Goal: Task Accomplishment & Management: Complete application form

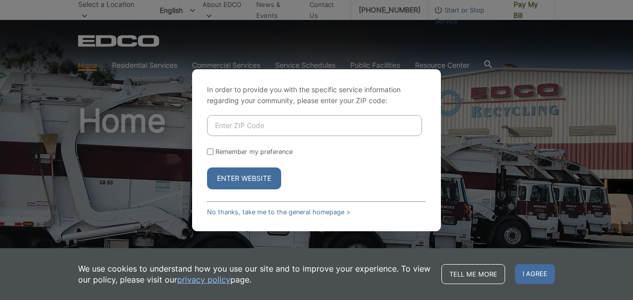
click at [244, 127] on input "Enter ZIP Code" at bounding box center [314, 125] width 215 height 21
type input "91950"
click at [213, 151] on input "Remember my preference" at bounding box center [210, 151] width 6 height 6
checkbox input "true"
click at [237, 171] on button "Enter Website" at bounding box center [244, 178] width 74 height 22
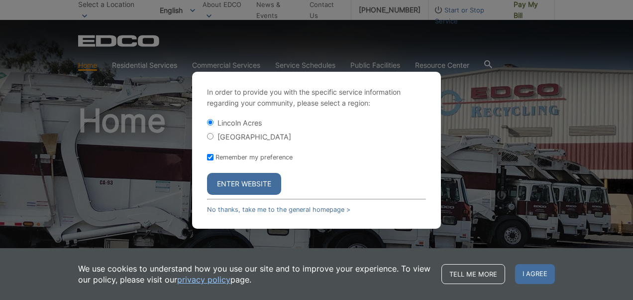
click at [210, 135] on input "[GEOGRAPHIC_DATA]" at bounding box center [210, 136] width 6 height 6
radio input "true"
click at [242, 183] on button "Enter Website" at bounding box center [244, 184] width 74 height 22
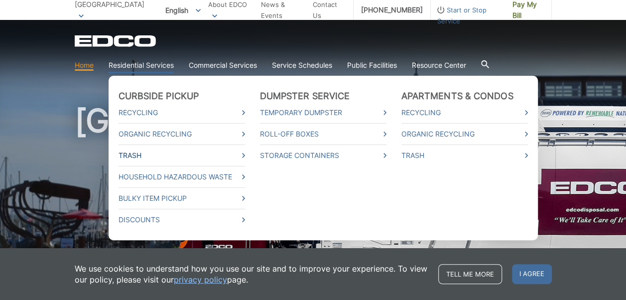
click at [132, 157] on link "Trash" at bounding box center [182, 155] width 126 height 11
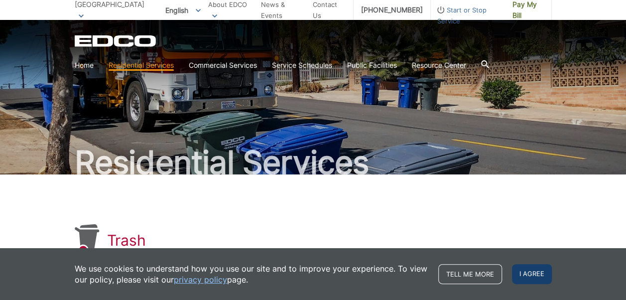
click at [525, 271] on span "I agree" at bounding box center [532, 274] width 40 height 20
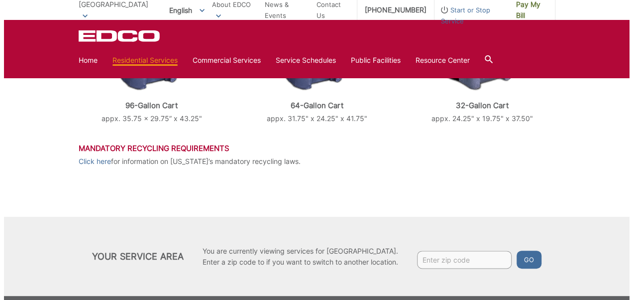
scroll to position [545, 0]
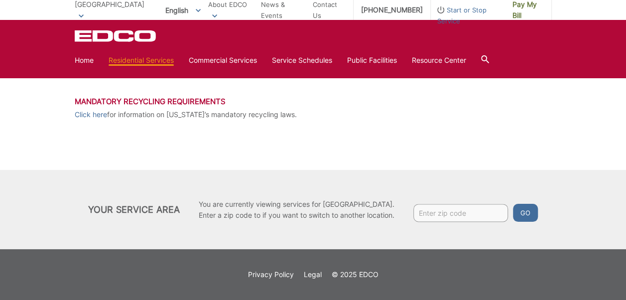
click at [450, 210] on input "Enter zip code" at bounding box center [460, 213] width 95 height 18
type input "91950"
click at [523, 210] on button "Go" at bounding box center [525, 213] width 25 height 18
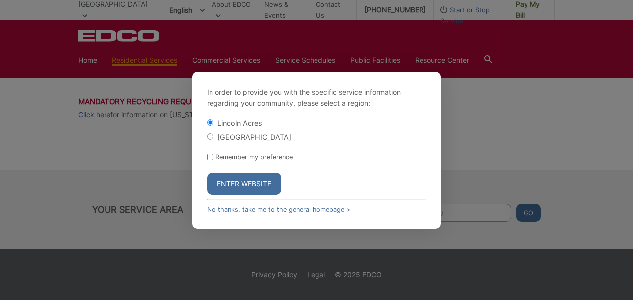
click at [213, 133] on input "[GEOGRAPHIC_DATA]" at bounding box center [210, 136] width 6 height 6
radio input "true"
click at [210, 154] on input "Remember my preference" at bounding box center [210, 157] width 6 height 6
checkbox input "true"
click at [240, 178] on button "Enter Website" at bounding box center [244, 184] width 74 height 22
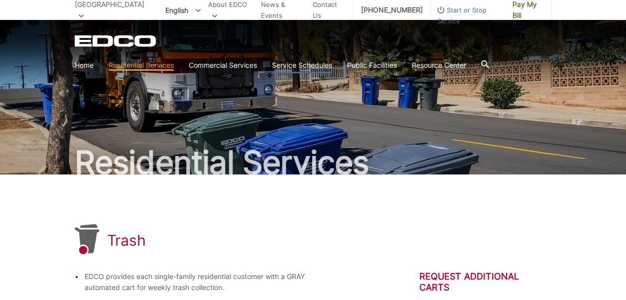
click at [304, 65] on link "Service Schedules" at bounding box center [302, 65] width 60 height 11
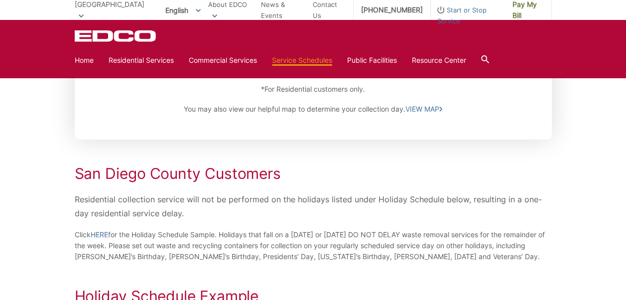
scroll to position [212, 0]
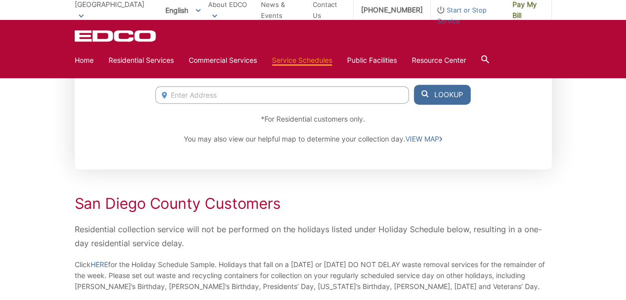
click at [448, 12] on span "Start or Stop Service" at bounding box center [468, 15] width 74 height 22
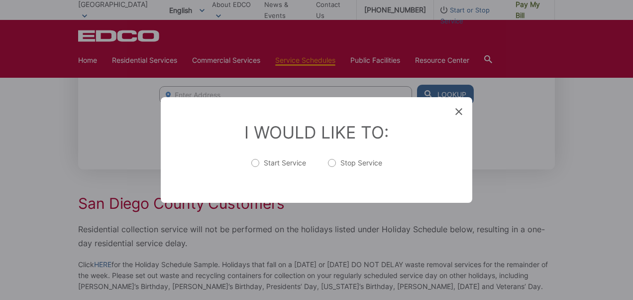
click at [257, 163] on label "Start Service" at bounding box center [278, 168] width 55 height 20
radio input "true"
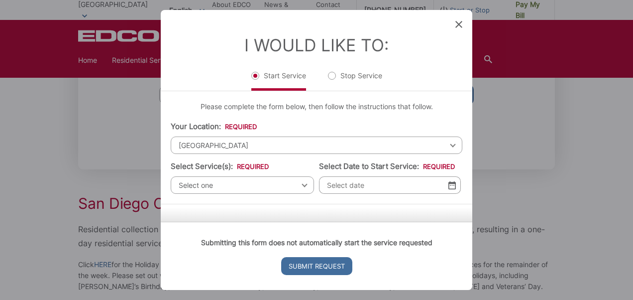
click at [241, 181] on span "Select one" at bounding box center [242, 184] width 143 height 17
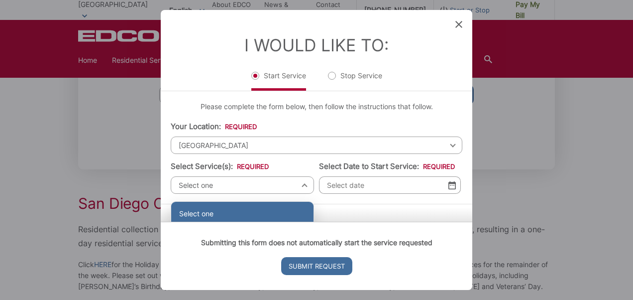
click at [221, 219] on div "Select one" at bounding box center [242, 214] width 142 height 24
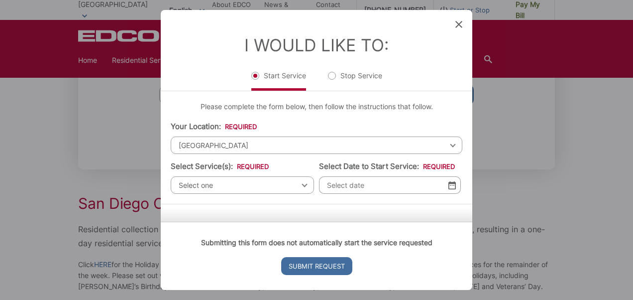
click at [301, 184] on div "Select one Select one Residential Curbside Pickup Commercial/Business Services …" at bounding box center [242, 184] width 143 height 17
click at [468, 222] on div "Submitting this form does not automatically start the service requested Submit …" at bounding box center [317, 256] width 312 height 68
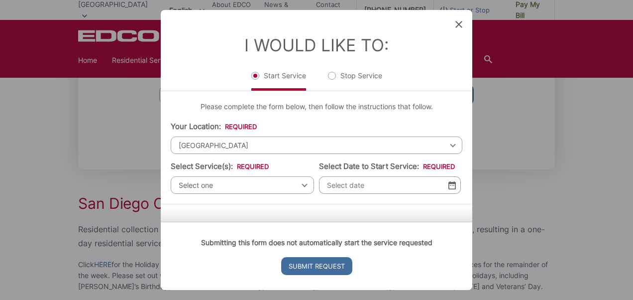
click at [468, 222] on div "Submitting this form does not automatically start the service requested Submit …" at bounding box center [317, 256] width 312 height 68
click at [457, 23] on icon at bounding box center [459, 24] width 7 height 7
